Goal: Find specific page/section: Find specific page/section

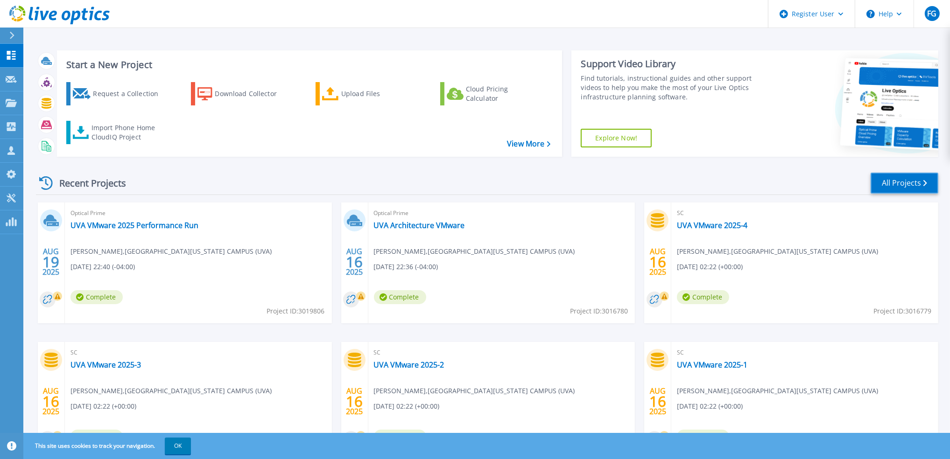
click at [879, 176] on link "All Projects" at bounding box center [905, 183] width 68 height 21
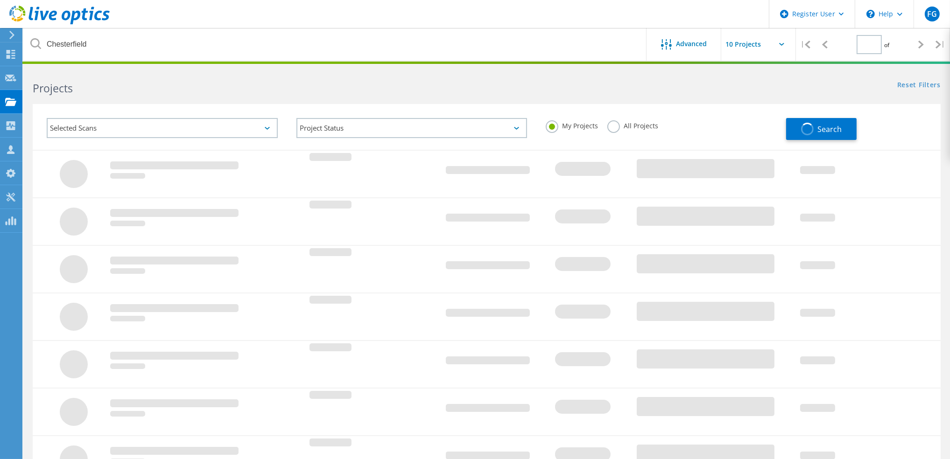
type input "2"
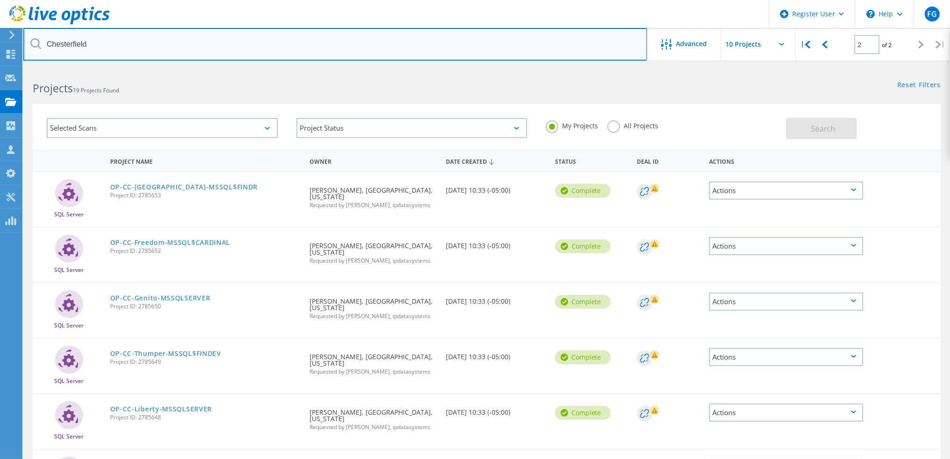
click at [140, 52] on input "Chesterfield" at bounding box center [335, 44] width 624 height 33
type input "VCCS"
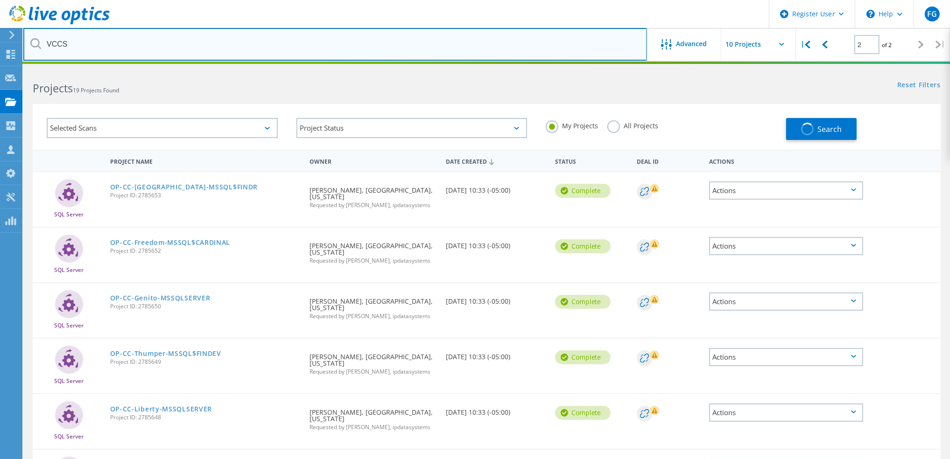
type input "1"
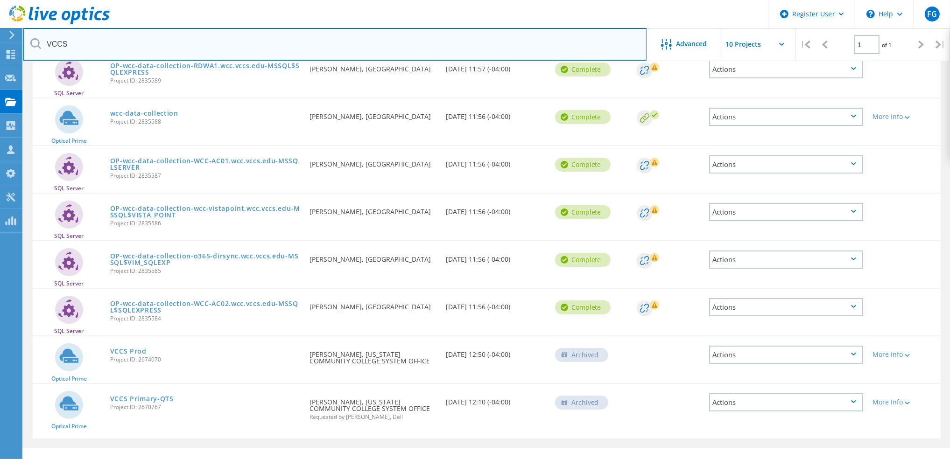
scroll to position [136, 0]
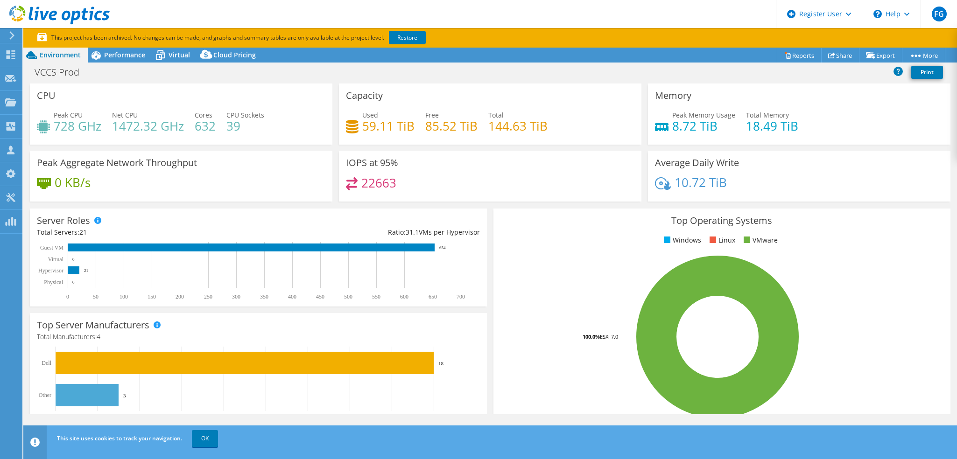
select select "USD"
click at [116, 60] on div "Performance" at bounding box center [120, 55] width 64 height 15
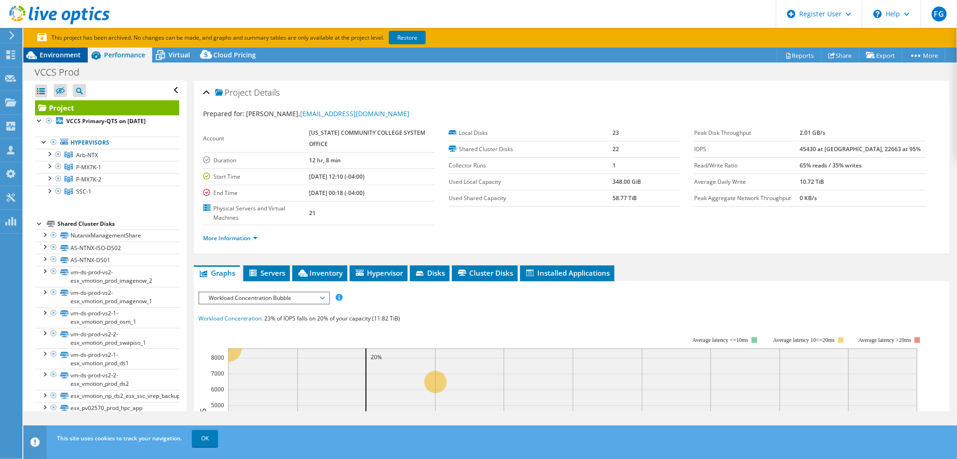
click at [43, 55] on span "Environment" at bounding box center [60, 54] width 41 height 9
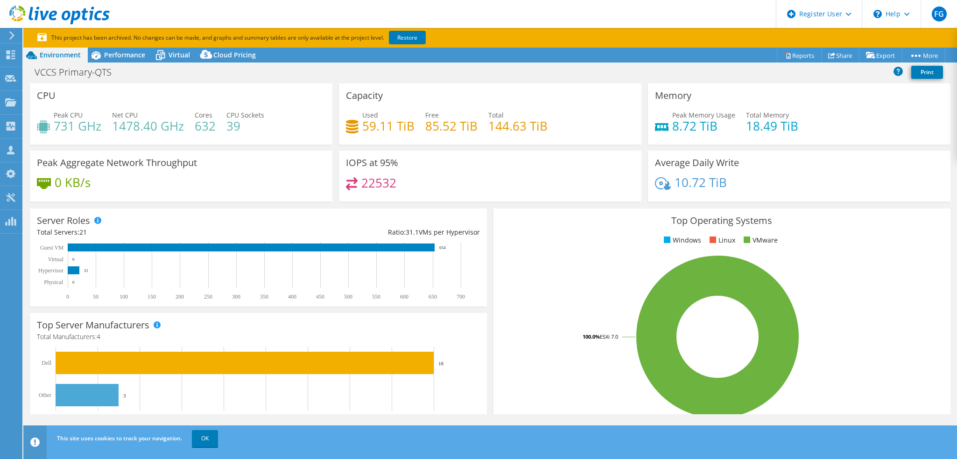
select select "USD"
click at [118, 49] on div "Performance" at bounding box center [120, 55] width 64 height 15
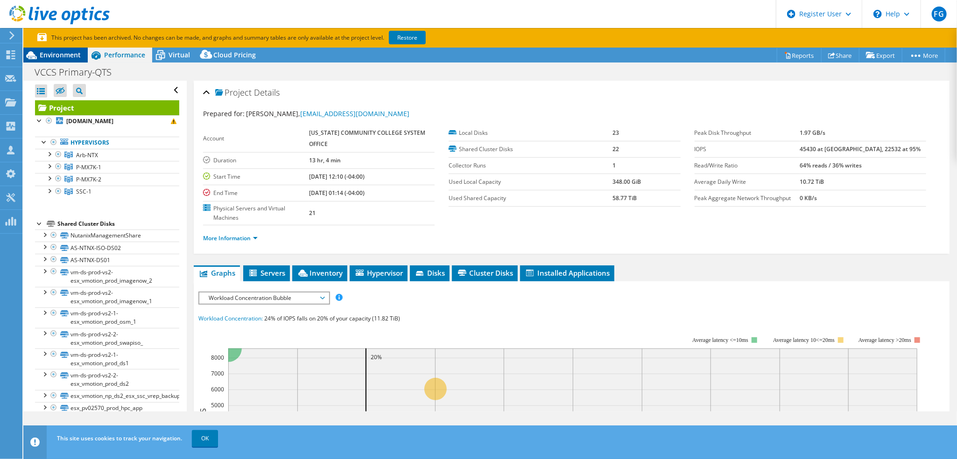
click at [55, 56] on span "Environment" at bounding box center [60, 54] width 41 height 9
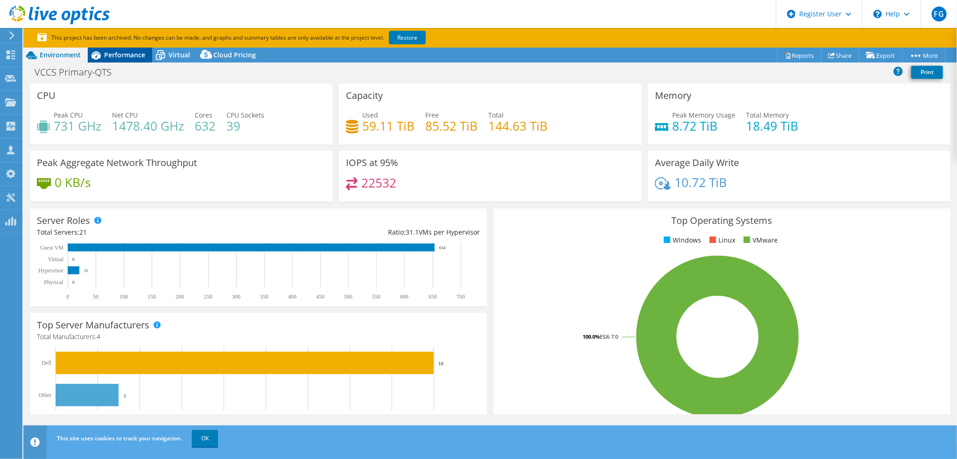
click at [127, 57] on span "Performance" at bounding box center [124, 54] width 41 height 9
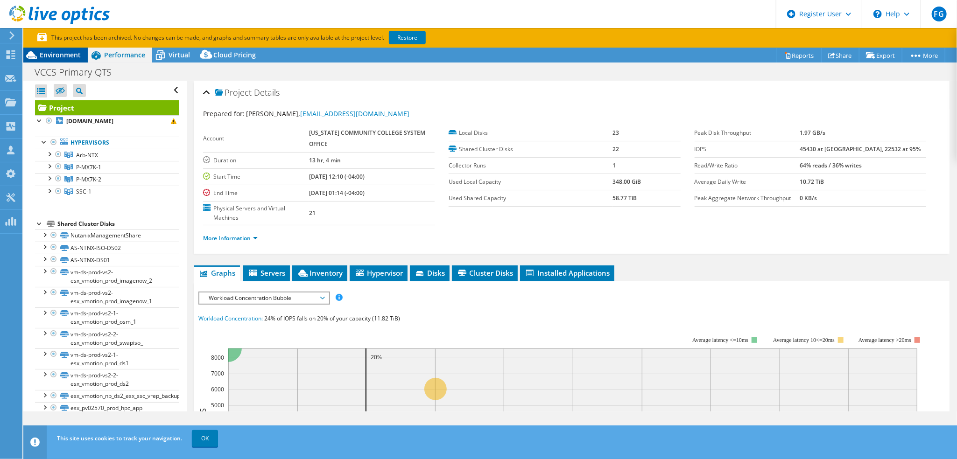
click at [71, 56] on span "Environment" at bounding box center [60, 54] width 41 height 9
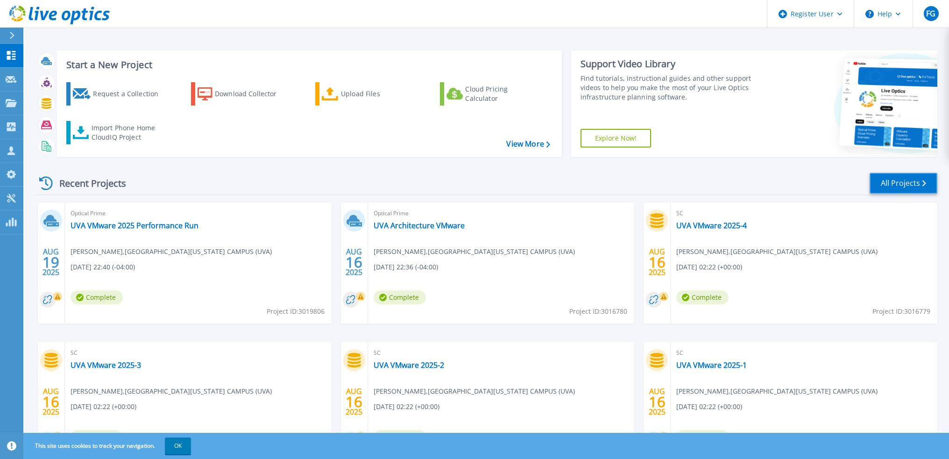
click at [902, 181] on link "All Projects" at bounding box center [903, 183] width 68 height 21
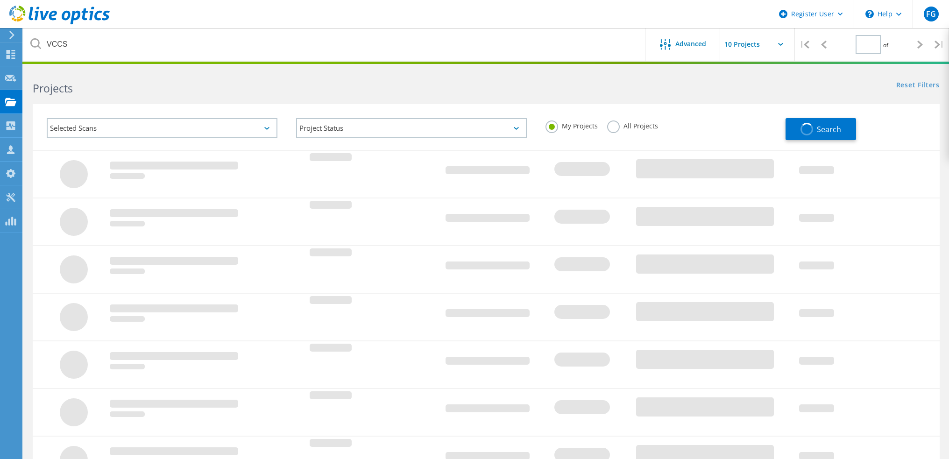
type input "1"
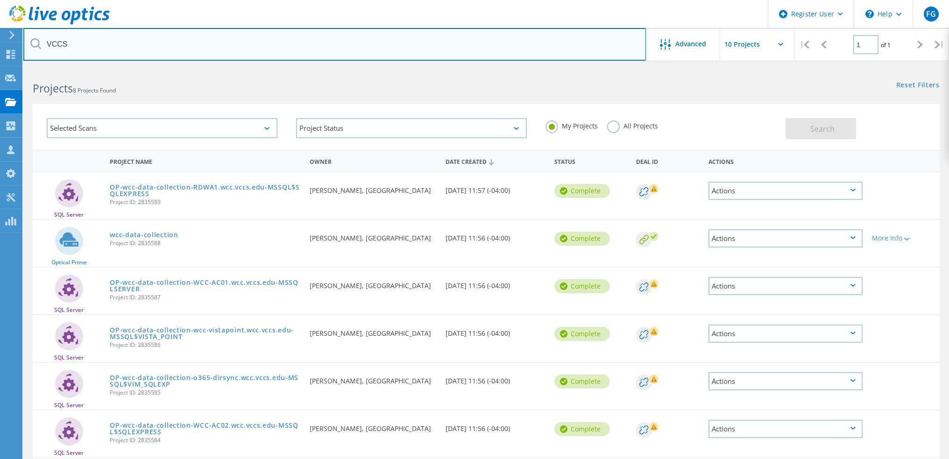
click at [170, 42] on input "VCCS" at bounding box center [334, 44] width 622 height 33
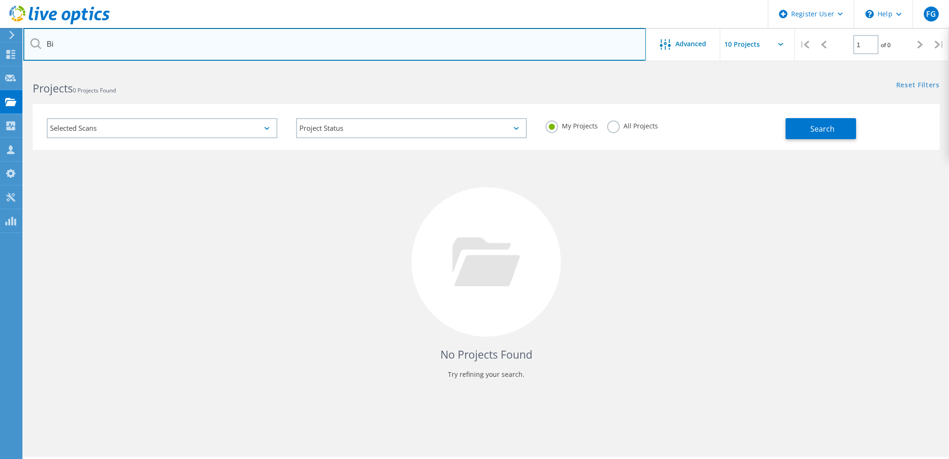
type input "B"
type input "V"
click at [86, 43] on input "Richmond PD" at bounding box center [334, 44] width 622 height 33
click at [86, 42] on input "Richmond PD" at bounding box center [334, 44] width 622 height 33
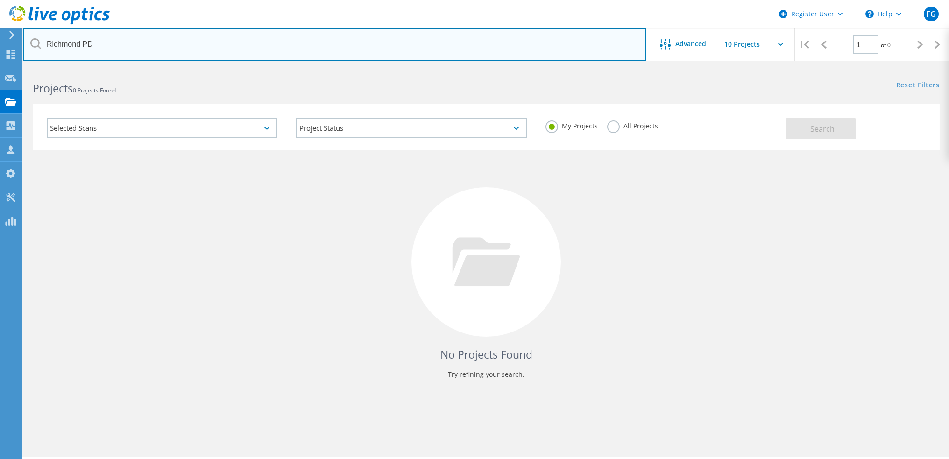
click at [86, 40] on input "Richmond PD" at bounding box center [334, 44] width 622 height 33
paste input "[EMAIL_ADDRESS][PERSON_NAME][DOMAIN_NAME]"
type input "[EMAIL_ADDRESS][PERSON_NAME][DOMAIN_NAME]"
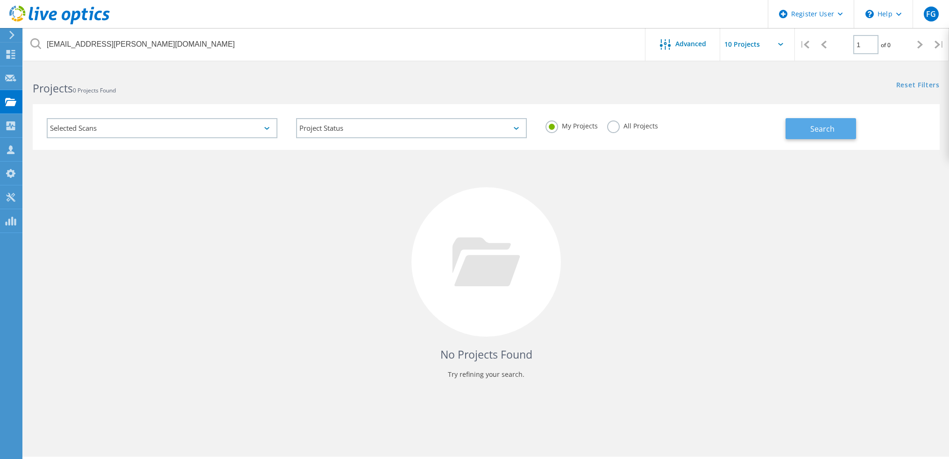
click at [812, 123] on button "Search" at bounding box center [820, 128] width 70 height 21
click at [611, 127] on label "All Projects" at bounding box center [632, 124] width 51 height 9
click at [0, 0] on input "All Projects" at bounding box center [0, 0] width 0 height 0
click at [791, 121] on button "Search" at bounding box center [820, 128] width 70 height 21
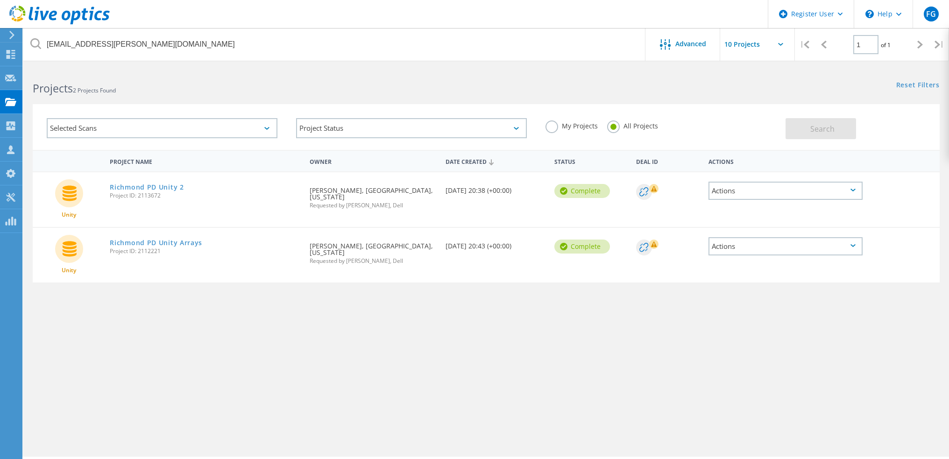
drag, startPoint x: 714, startPoint y: 284, endPoint x: 701, endPoint y: 294, distance: 16.3
click at [714, 284] on div "Project Name Owner Date Created Status Deal Id Actions Unity Richmond PD Unity …" at bounding box center [486, 271] width 907 height 243
